Goal: Task Accomplishment & Management: Use online tool/utility

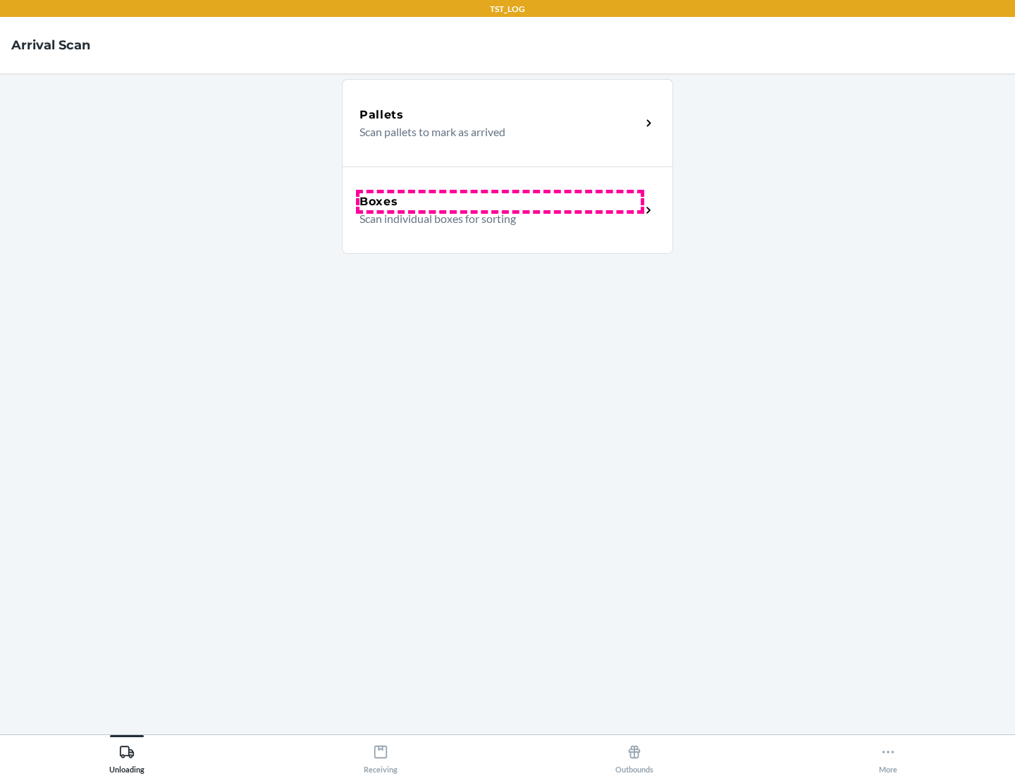
click at [500, 202] on div "Boxes" at bounding box center [500, 201] width 281 height 17
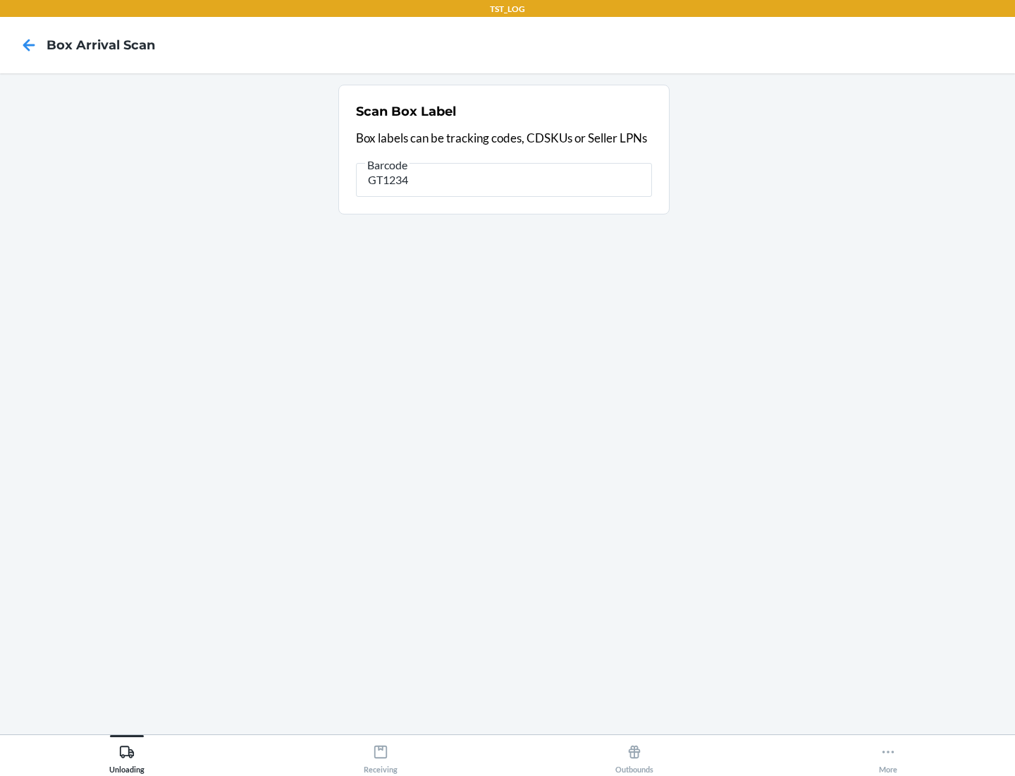
type input "GT1234"
